Goal: Find specific page/section: Find specific page/section

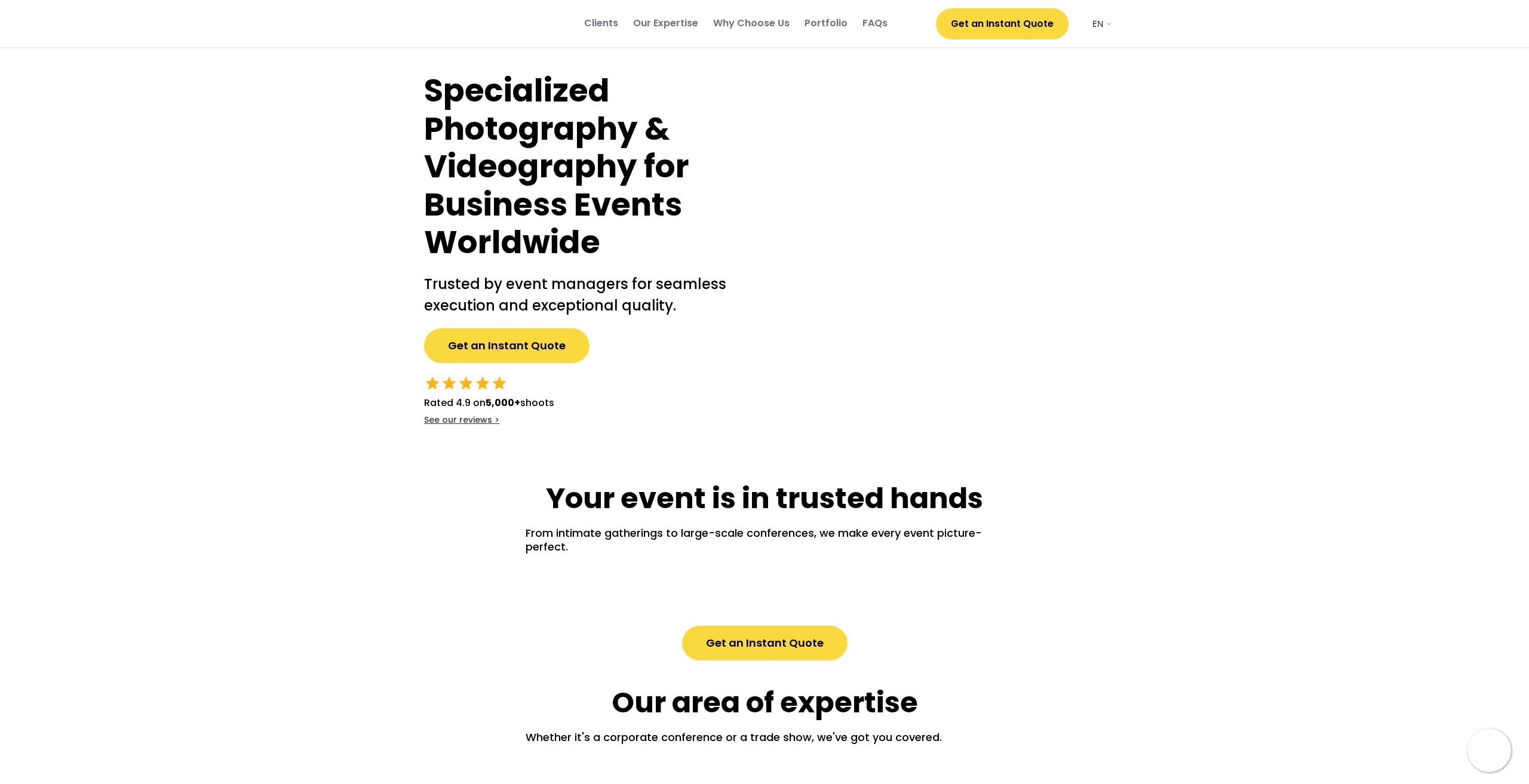
select select ""en""
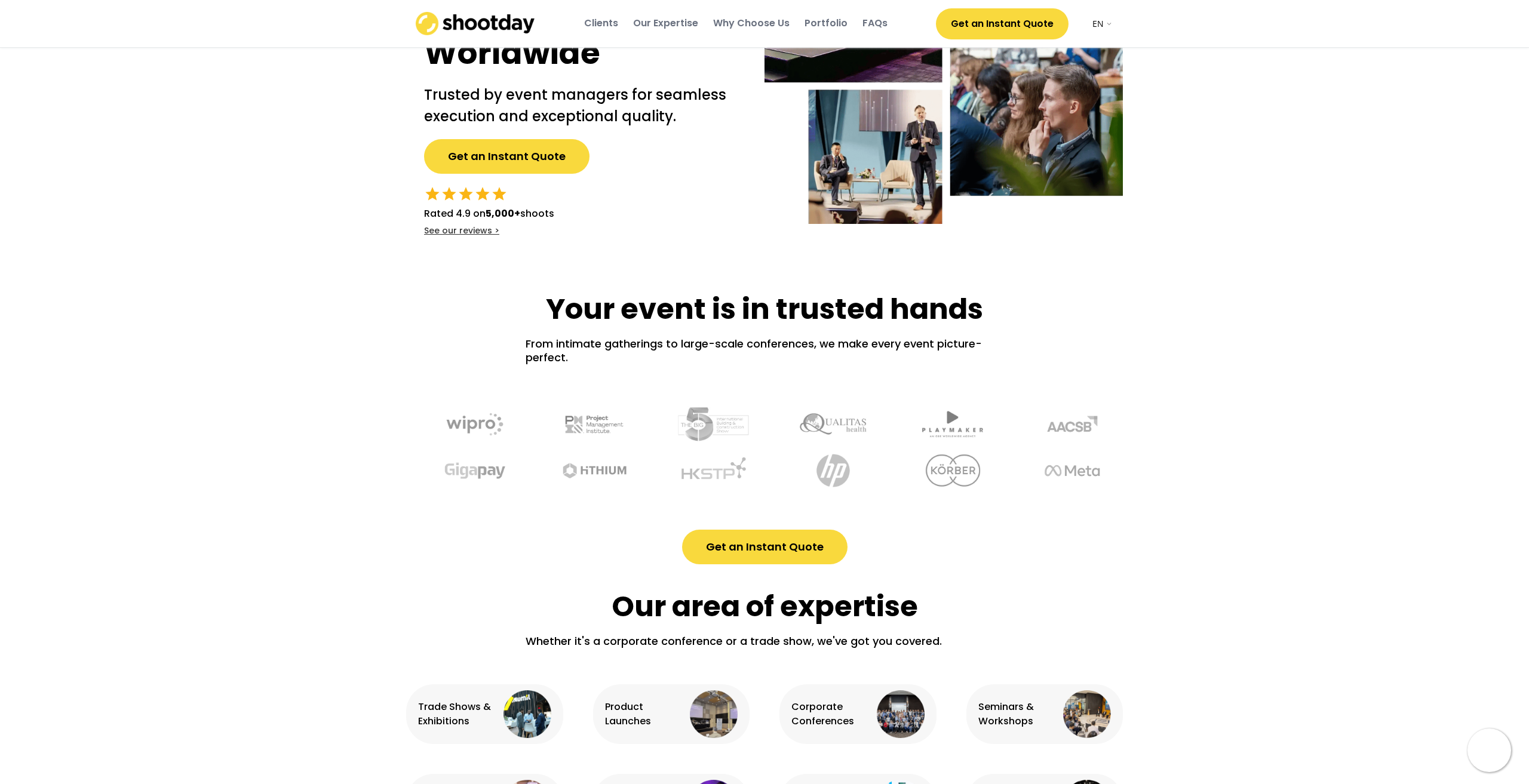
scroll to position [93, 0]
